Goal: Information Seeking & Learning: Learn about a topic

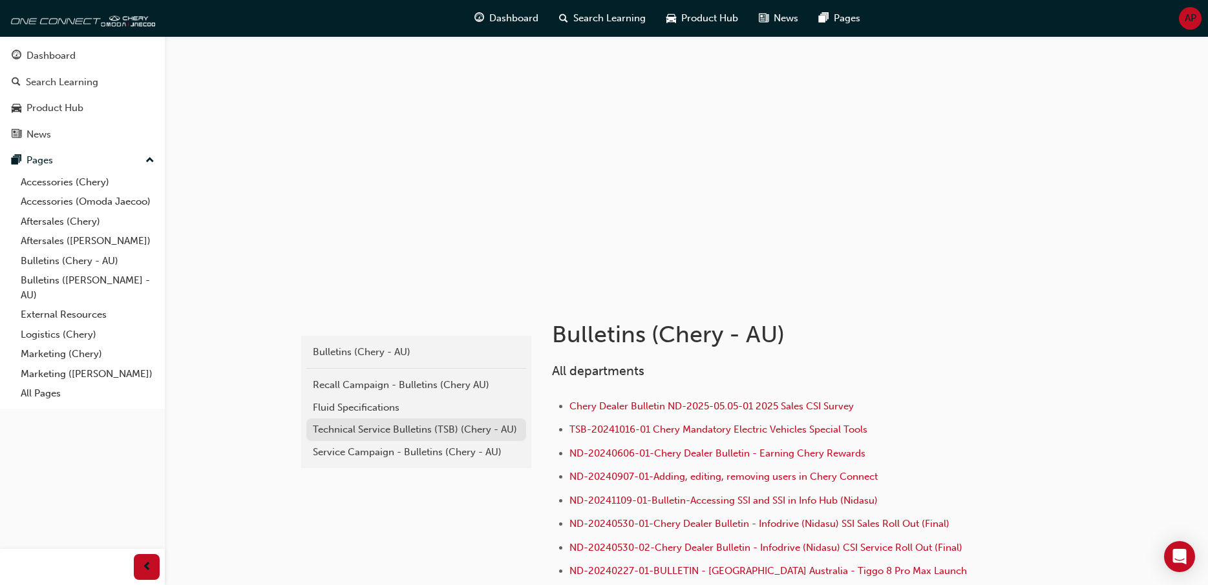
click at [346, 434] on div "Technical Service Bulletins (TSB) (Chery - AU)" at bounding box center [416, 430] width 207 height 15
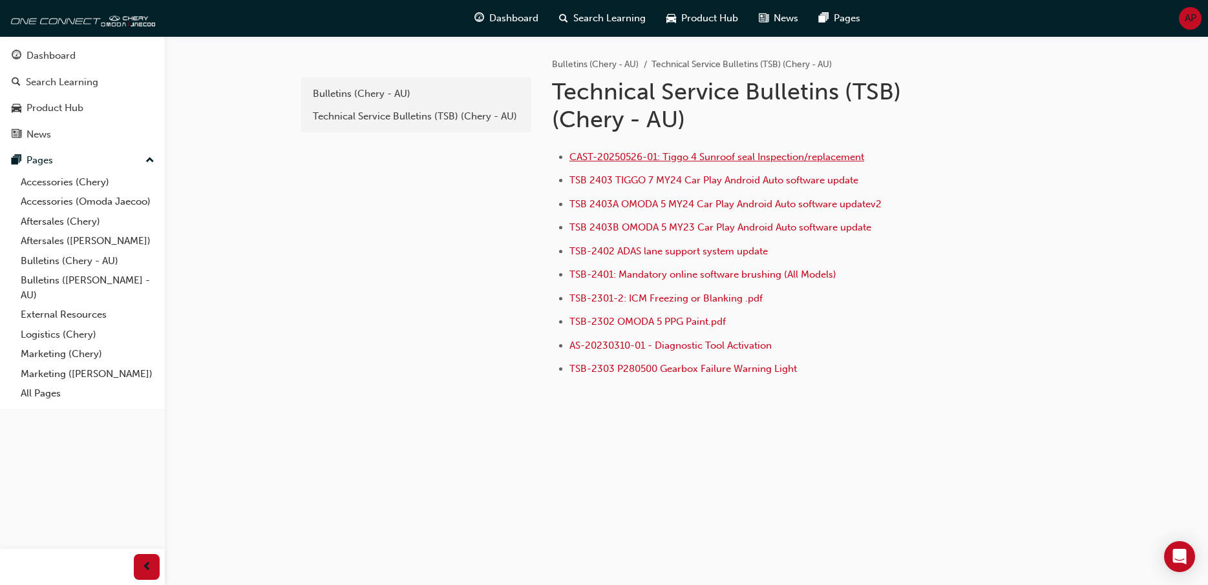
click at [715, 156] on span "CAST-20250526-01: Tiggo 4 Sunroof seal Inspection/replacement" at bounding box center [716, 157] width 295 height 12
click at [56, 226] on link "Aftersales (Chery)" at bounding box center [88, 222] width 144 height 20
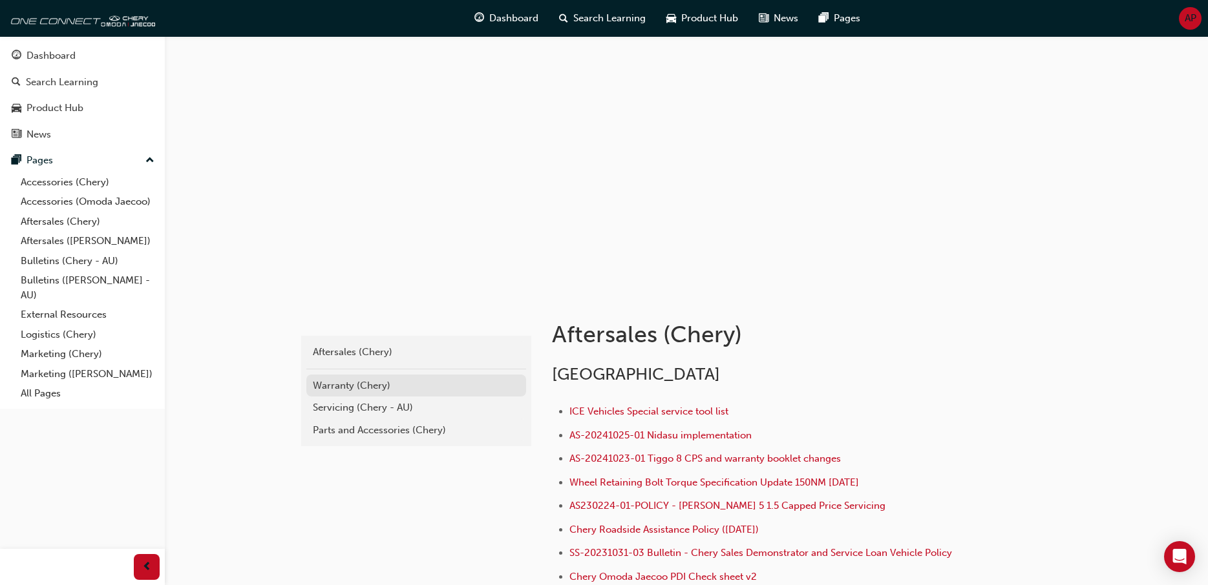
click at [350, 388] on div "Warranty (Chery)" at bounding box center [416, 386] width 207 height 15
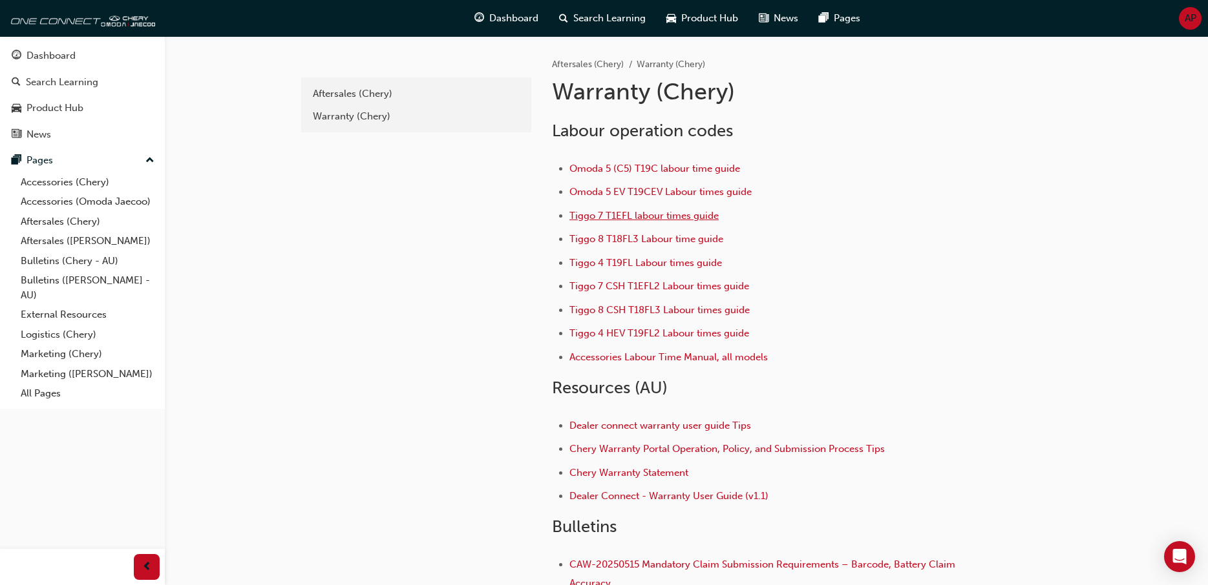
click at [634, 216] on span "Tiggo 7 T1EFL labour times guide" at bounding box center [643, 216] width 149 height 12
